Goal: Check status: Check status

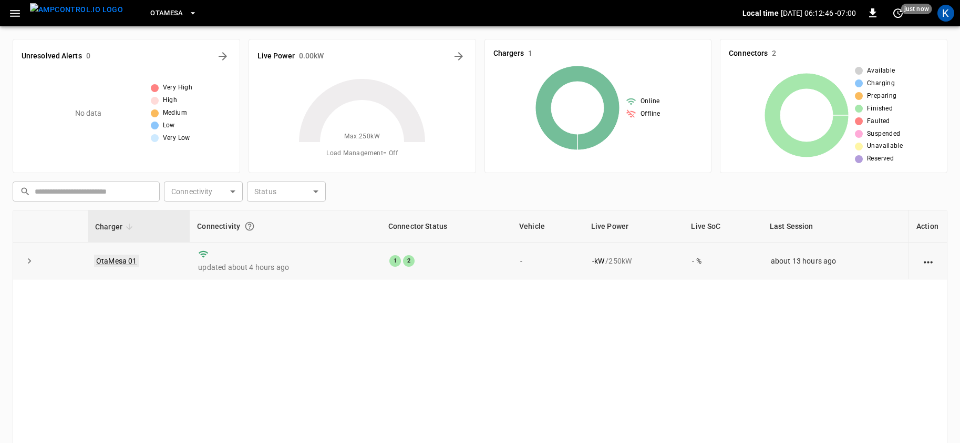
click at [113, 261] on link "OtaMesa 01" at bounding box center [116, 260] width 45 height 13
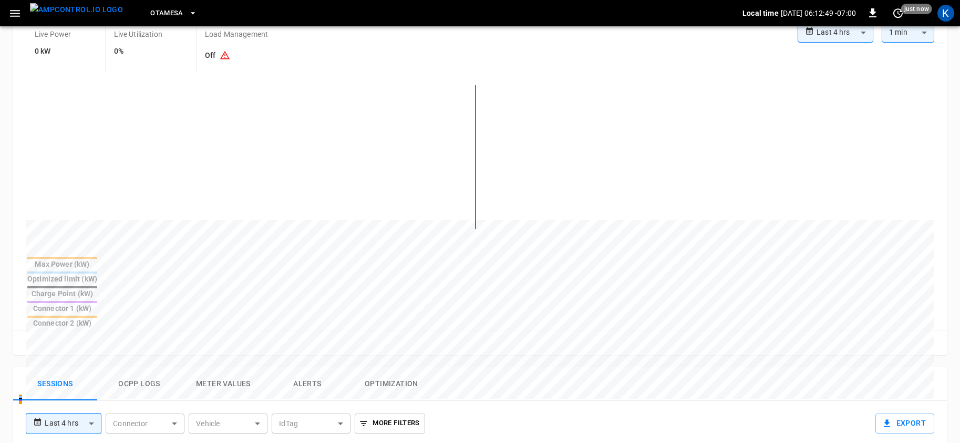
scroll to position [56, 0]
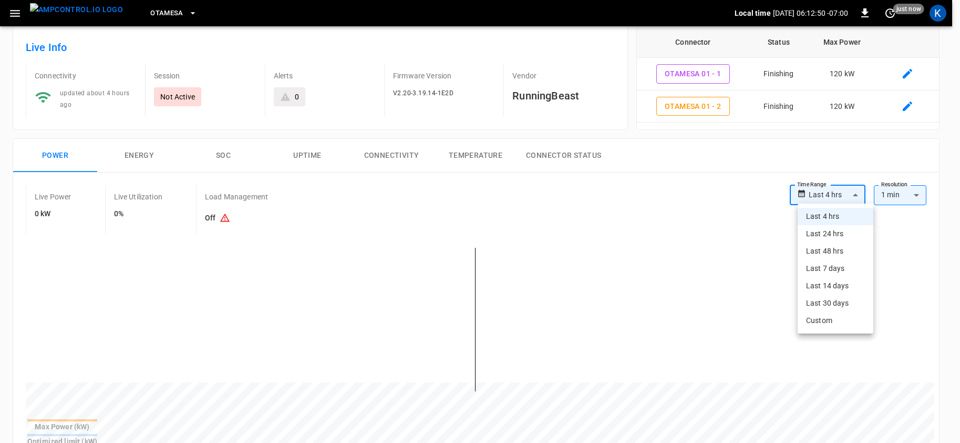
click at [825, 237] on li "Last 24 hrs" at bounding box center [836, 233] width 76 height 17
type input "**********"
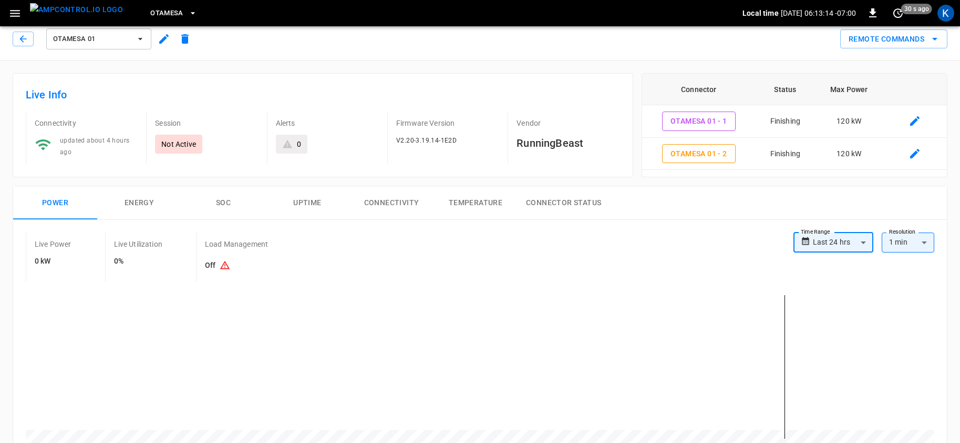
scroll to position [0, 0]
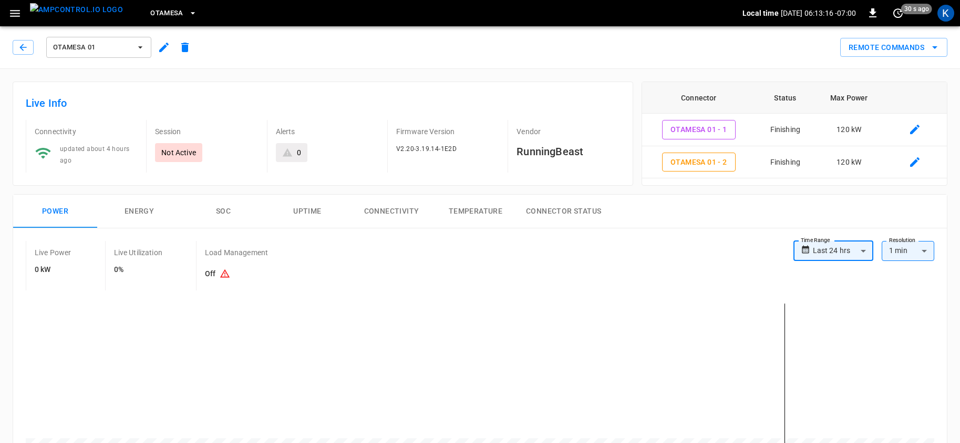
click at [158, 15] on span "OtaMesa" at bounding box center [166, 13] width 33 height 12
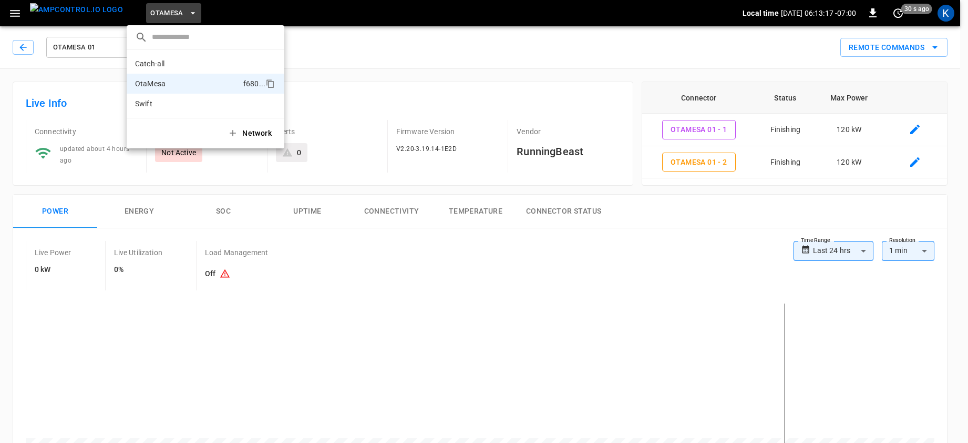
click at [165, 100] on p "Swift" at bounding box center [186, 103] width 103 height 11
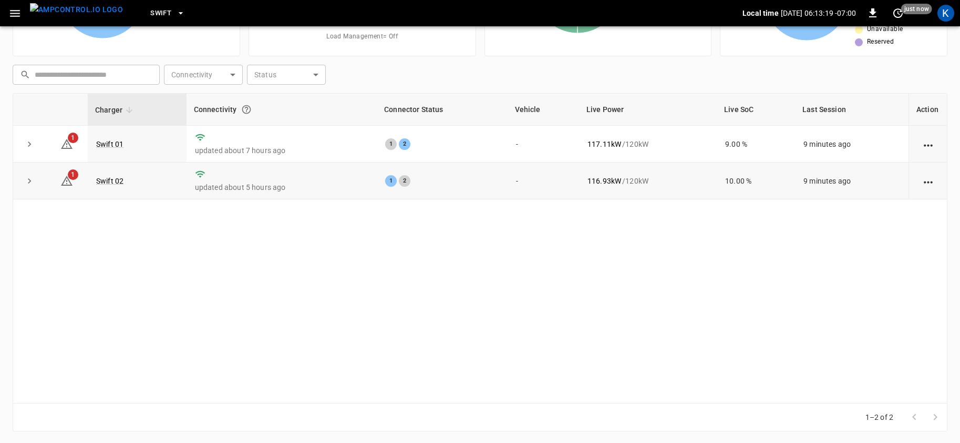
scroll to position [115, 0]
click at [107, 146] on link "Swift 01" at bounding box center [110, 145] width 32 height 13
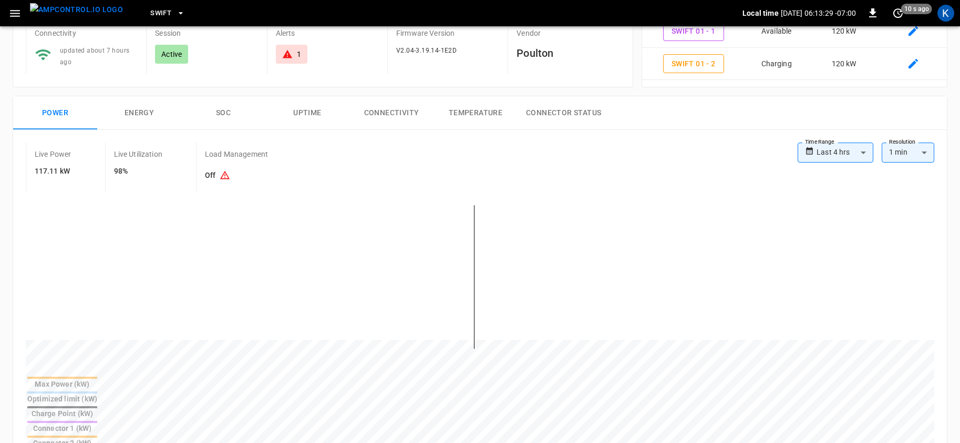
scroll to position [85, 0]
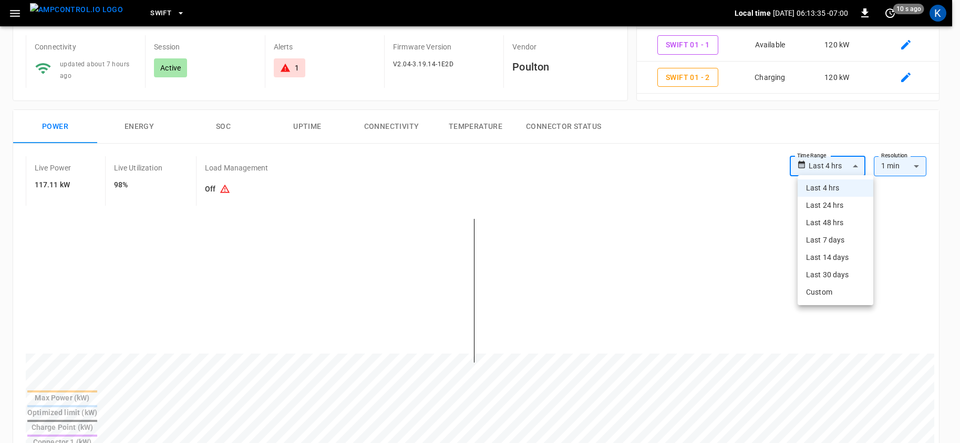
click at [834, 166] on body "**********" at bounding box center [480, 422] width 960 height 1015
click at [826, 201] on li "Last 24 hrs" at bounding box center [836, 205] width 76 height 17
type input "**********"
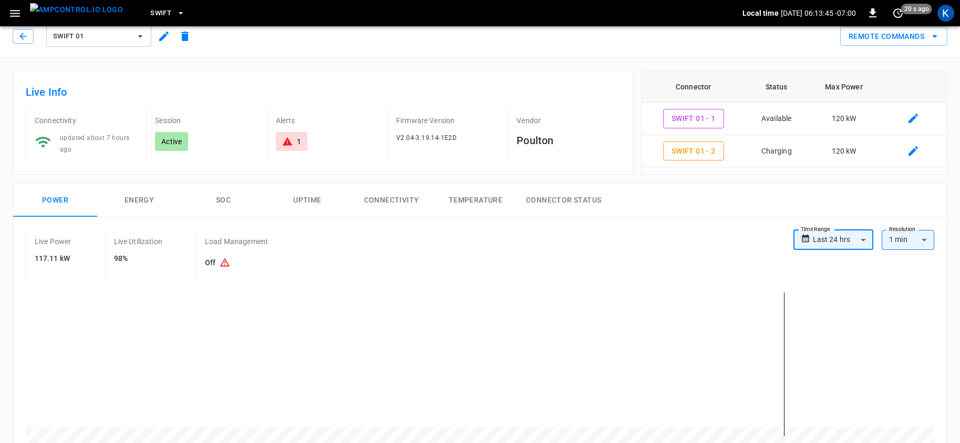
scroll to position [0, 0]
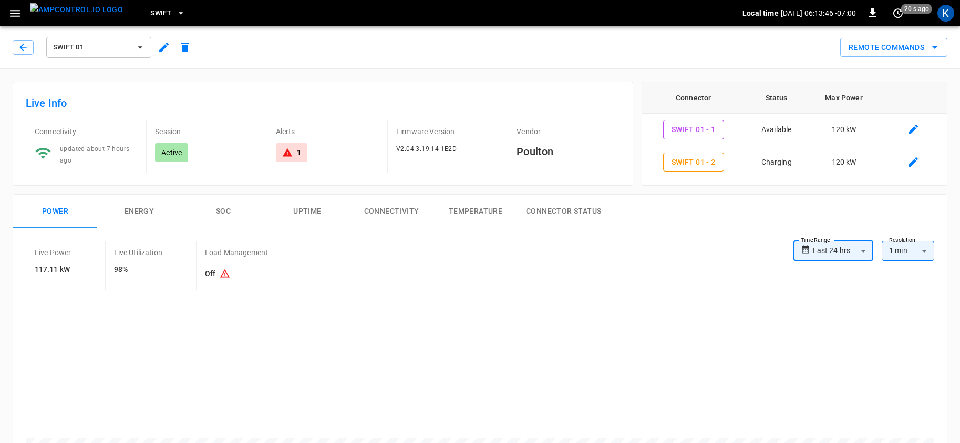
click at [93, 45] on span "Swift 01" at bounding box center [92, 48] width 78 height 12
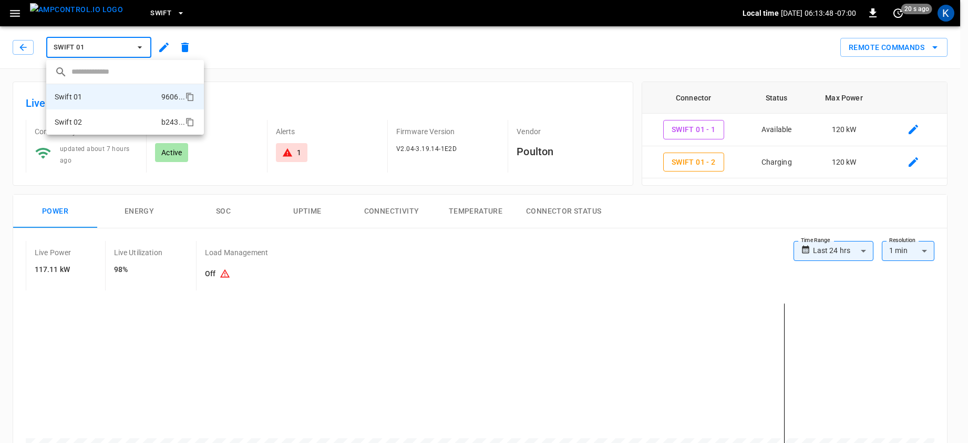
click at [87, 121] on li "Swift 02 b243 ..." at bounding box center [125, 121] width 158 height 25
